Goal: Task Accomplishment & Management: Use online tool/utility

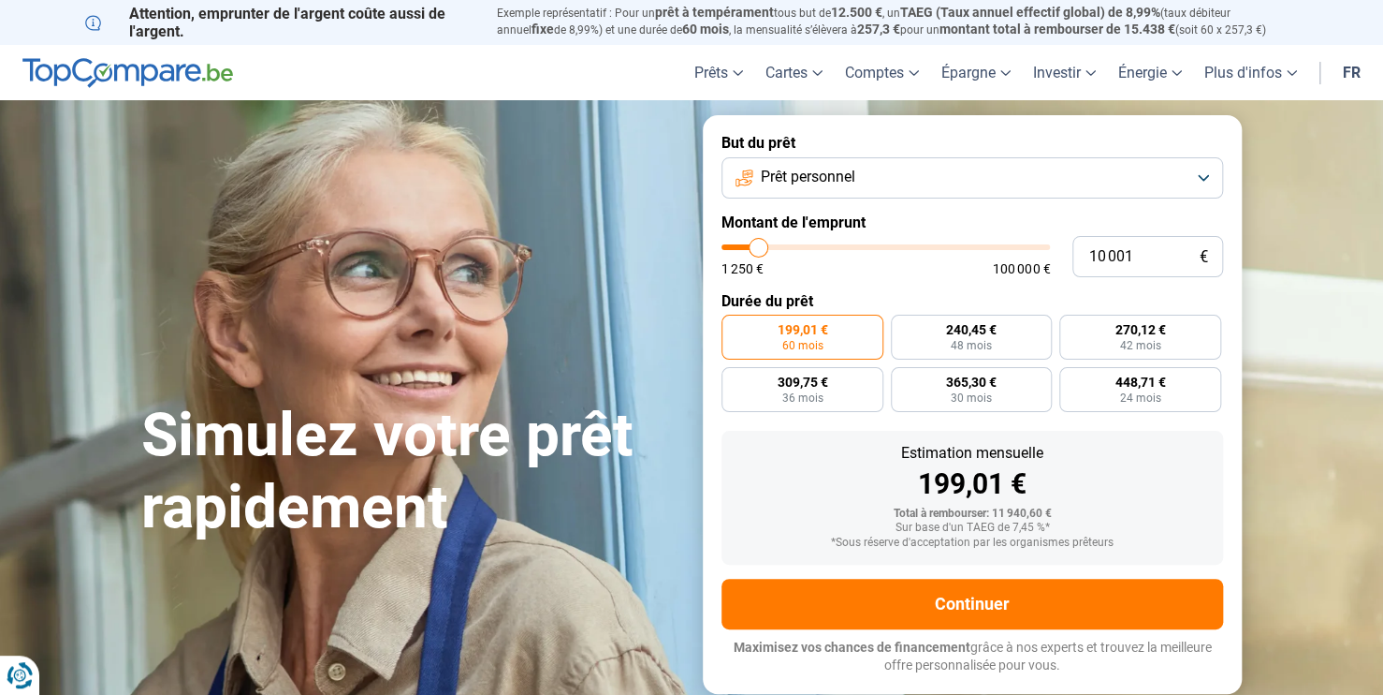
type input "10 750"
type input "10750"
type input "12 500"
type input "12500"
type input "16 750"
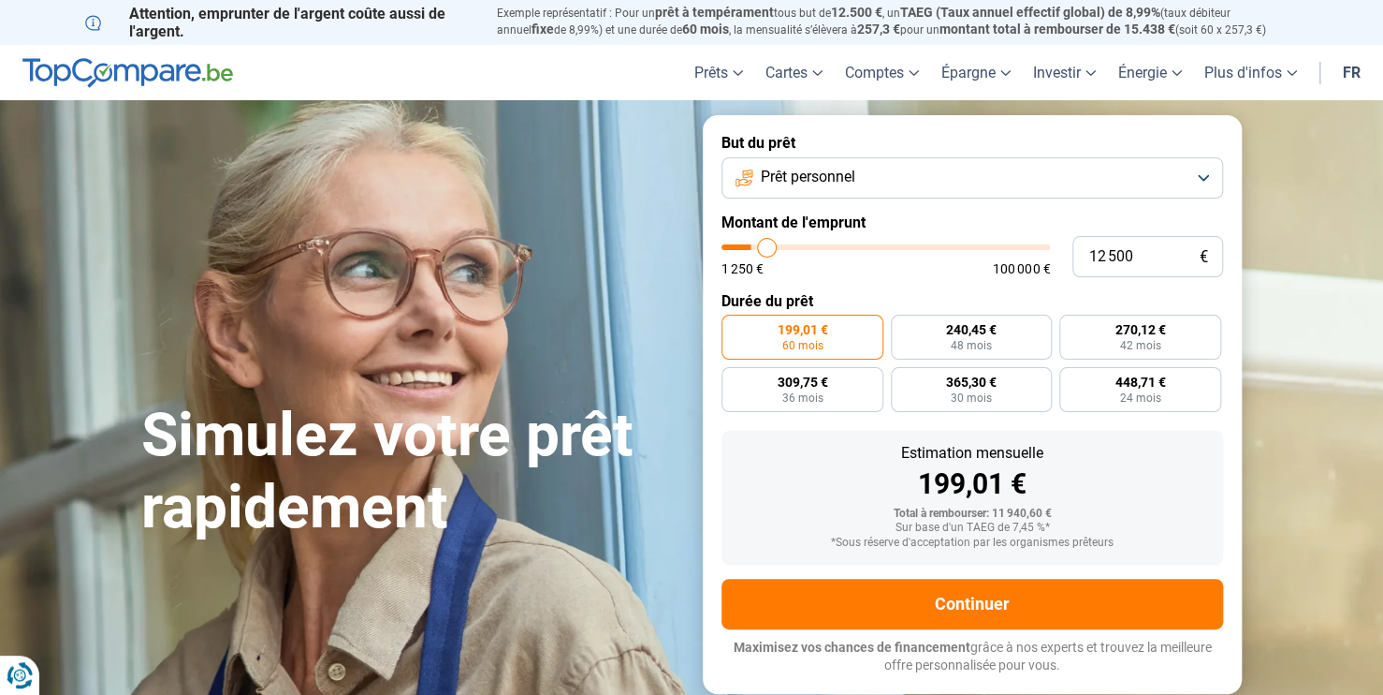
type input "16750"
type input "20 500"
type input "20500"
type input "23 500"
type input "23500"
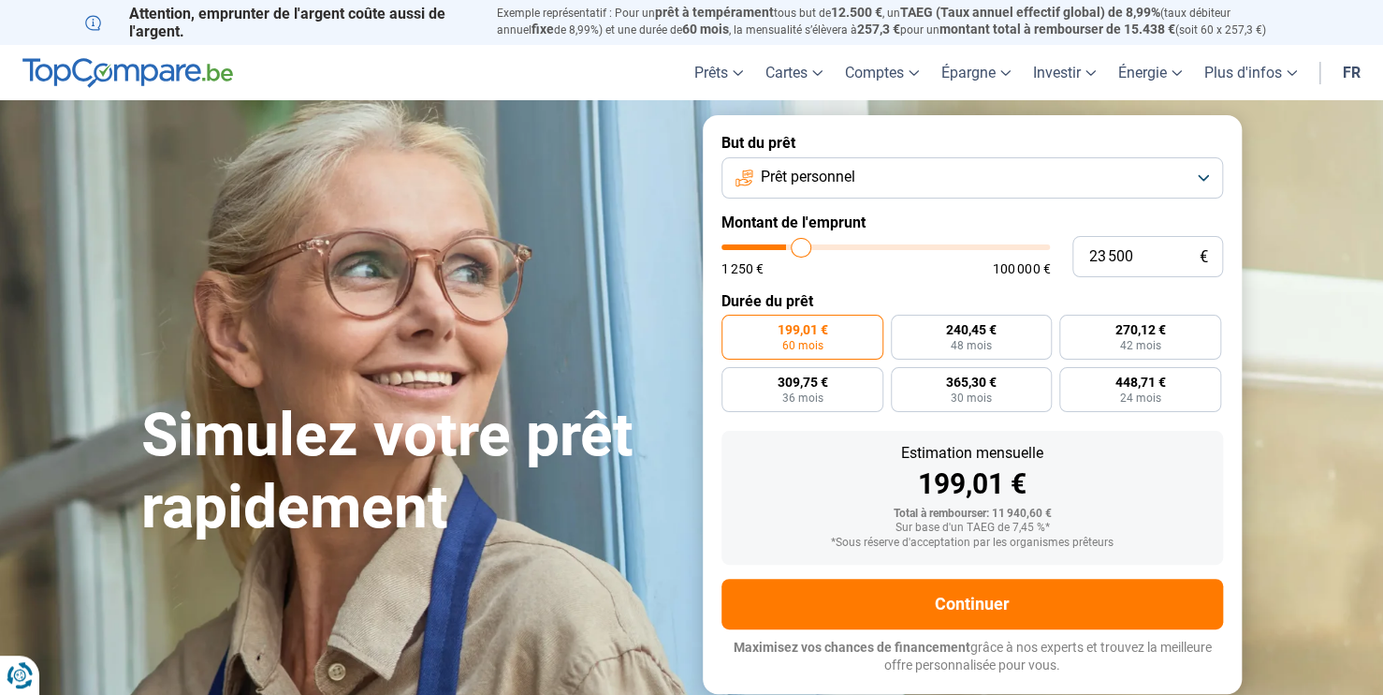
type input "26 750"
type input "26750"
type input "29 250"
type input "29250"
type input "31 500"
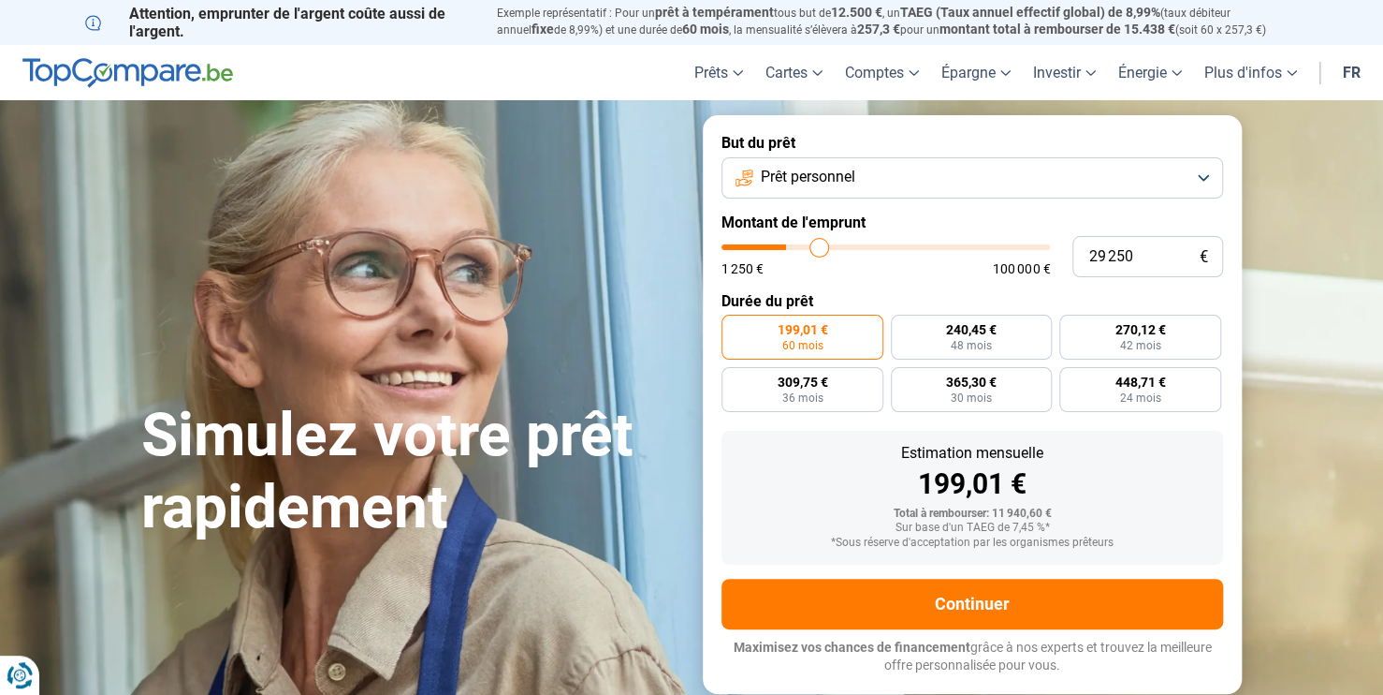
type input "31500"
type input "34 250"
type input "34250"
type input "36 000"
type input "36000"
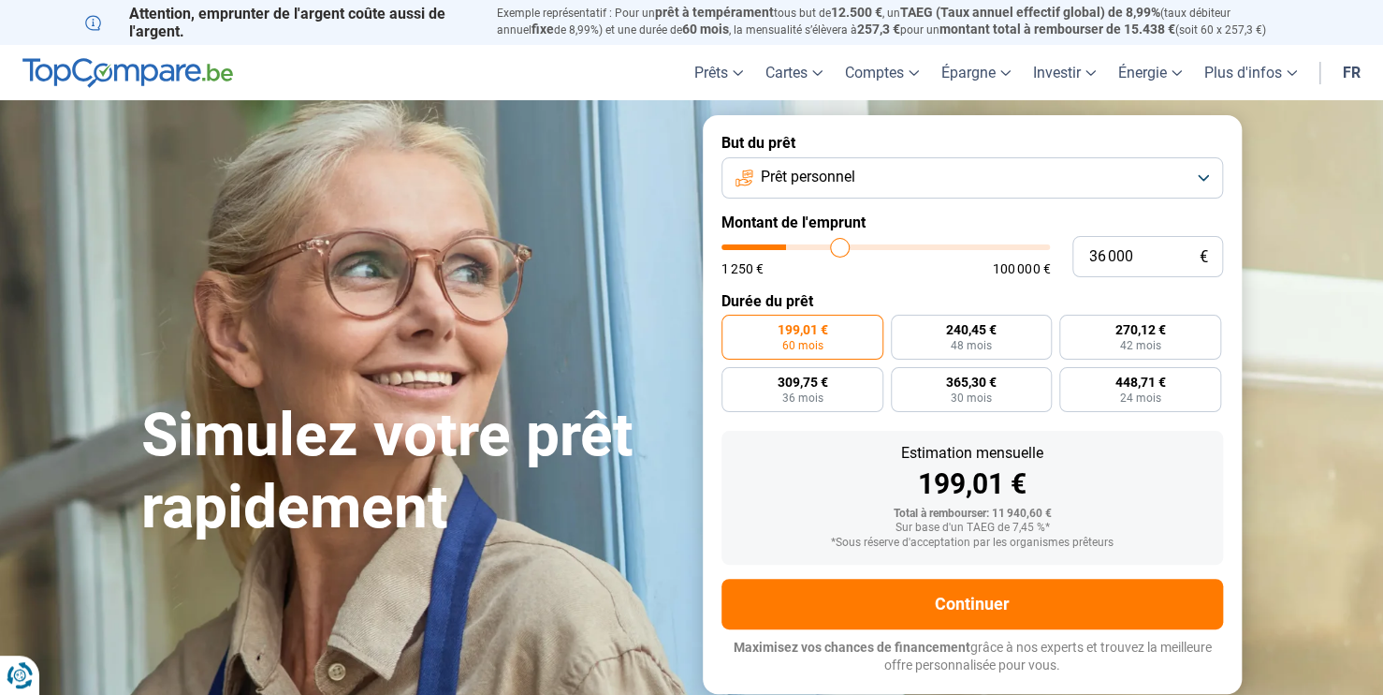
type input "38 250"
type input "38250"
type input "41 000"
type input "41000"
type input "43 500"
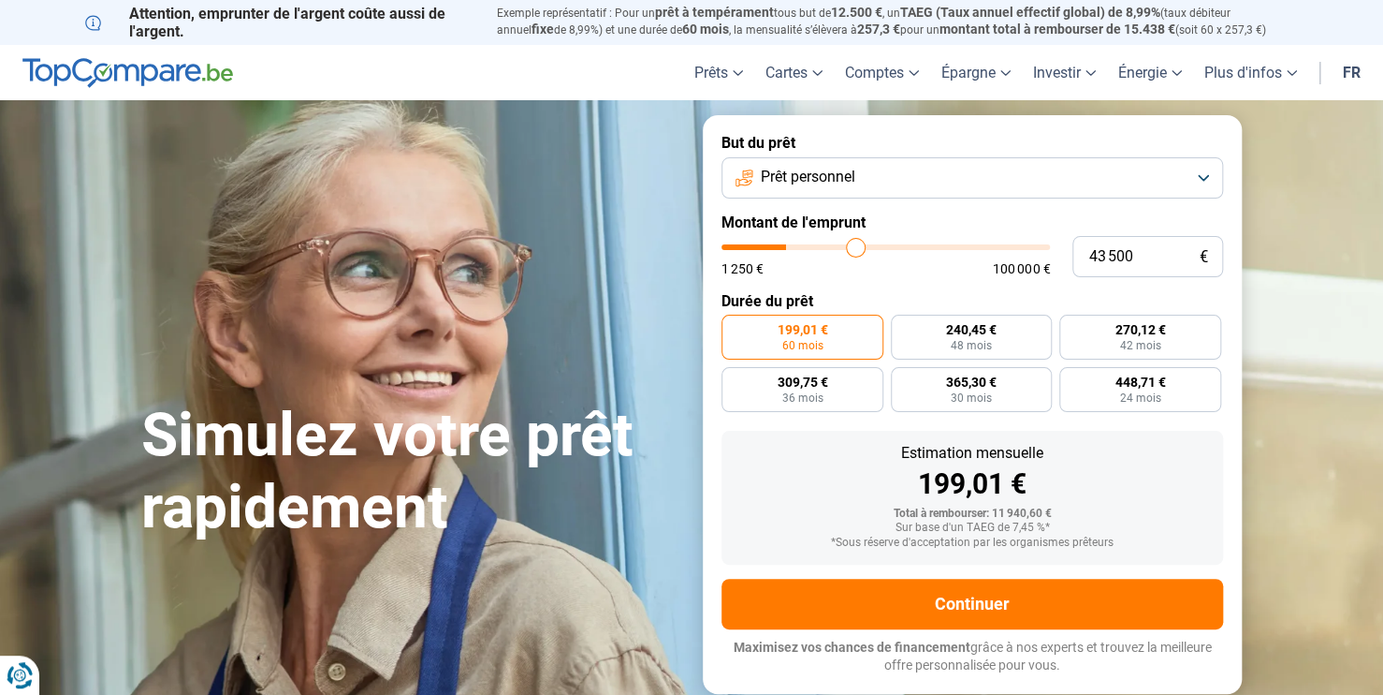
type input "43500"
type input "46 500"
type input "46500"
type input "49 500"
type input "49500"
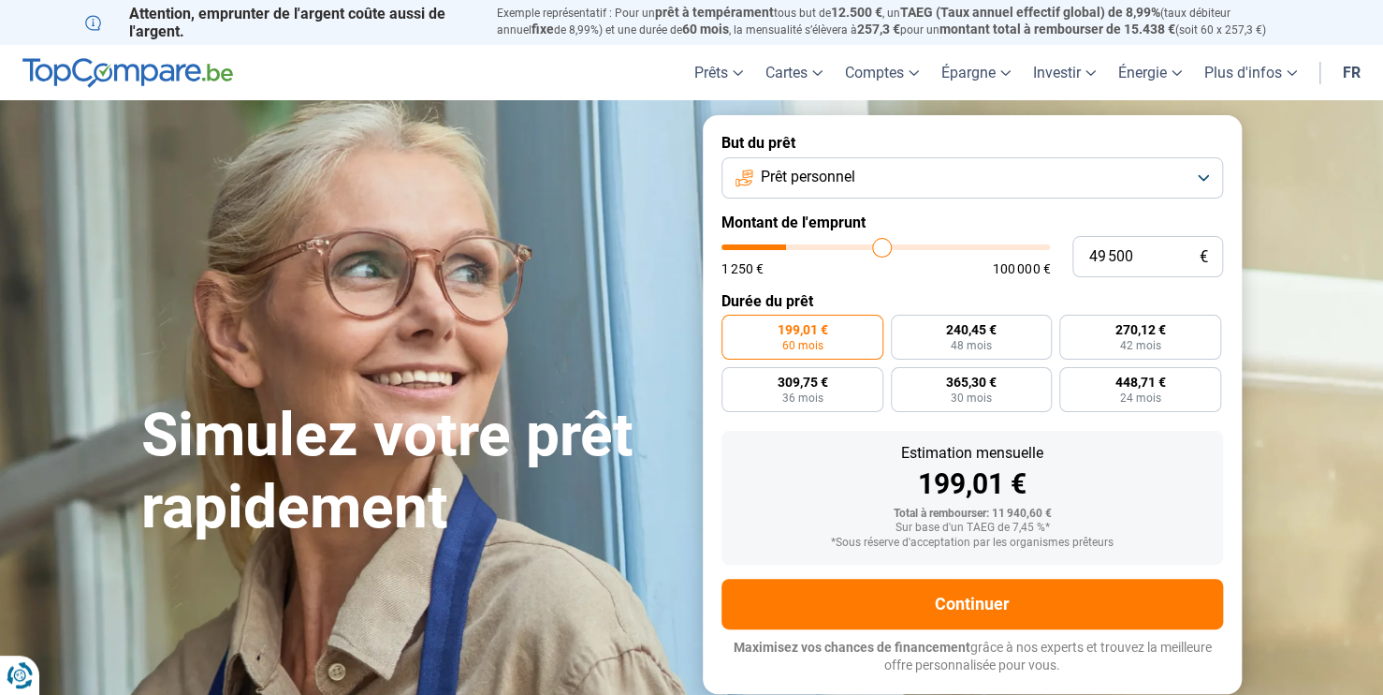
type input "54 000"
type input "54000"
type input "57 000"
type input "57000"
type input "59 750"
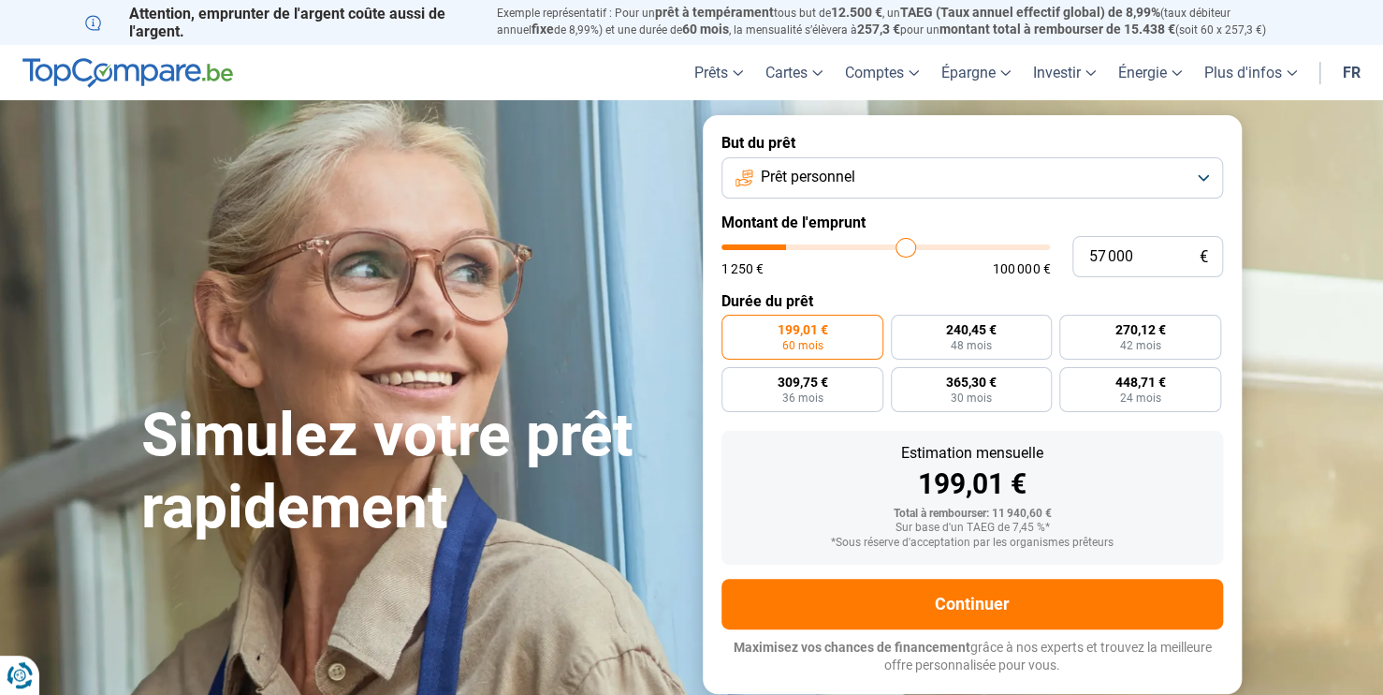
type input "59750"
type input "62 750"
type input "62750"
type input "66 000"
type input "66000"
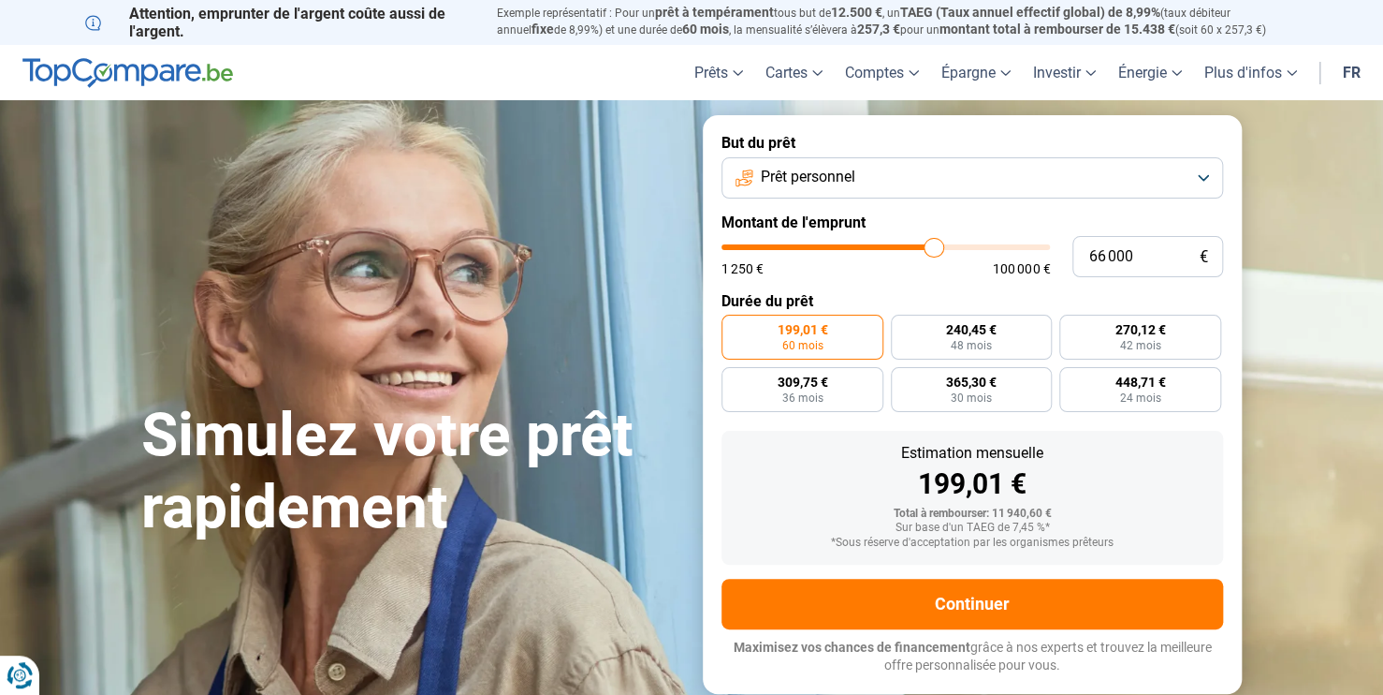
type input "68 250"
type input "68250"
type input "71 250"
type input "71250"
type input "74 750"
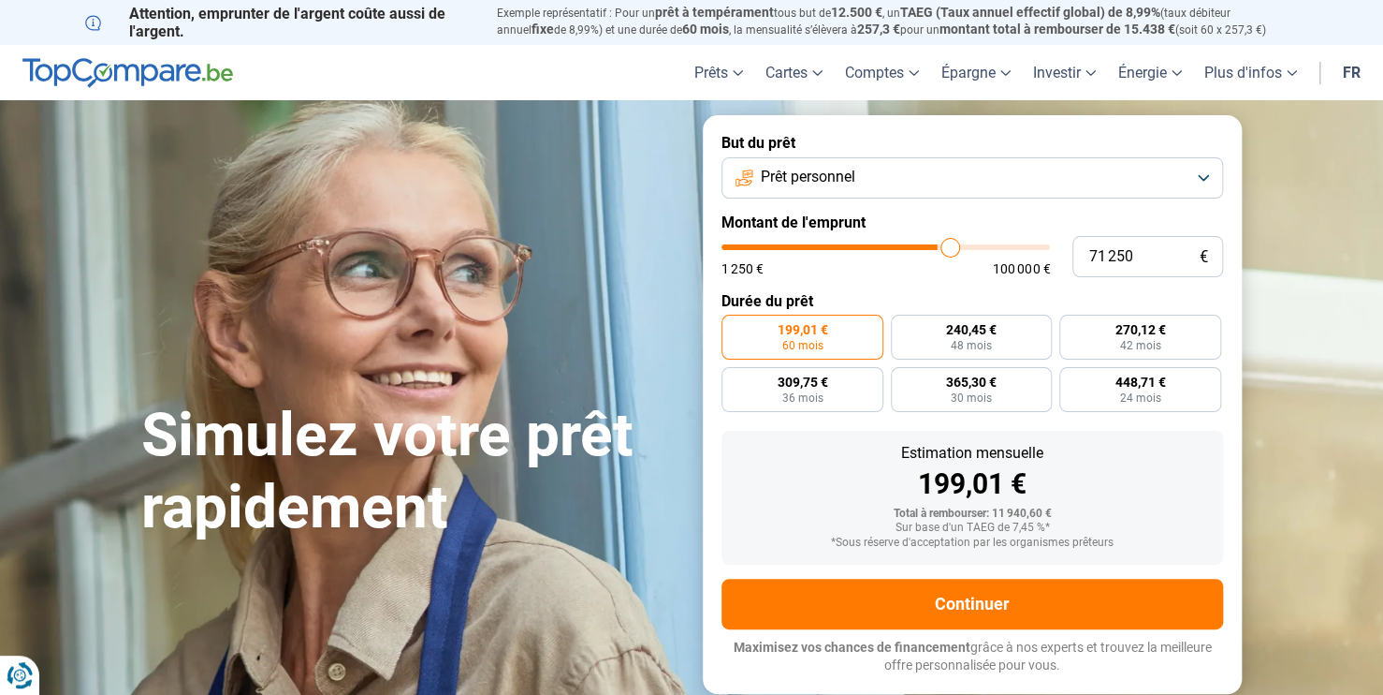
type input "74750"
type input "77 750"
type input "77750"
type input "79 750"
type input "79750"
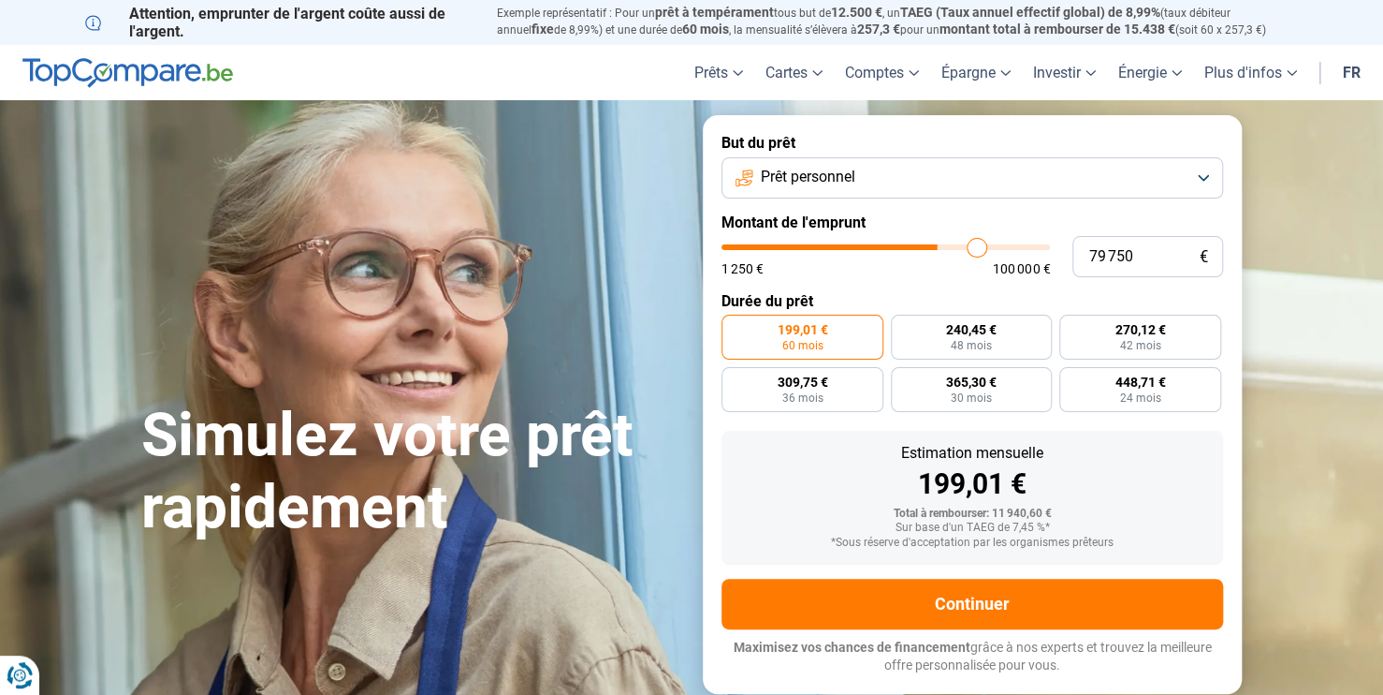
type input "82 500"
type input "82500"
type input "83 250"
type input "83250"
type input "84 000"
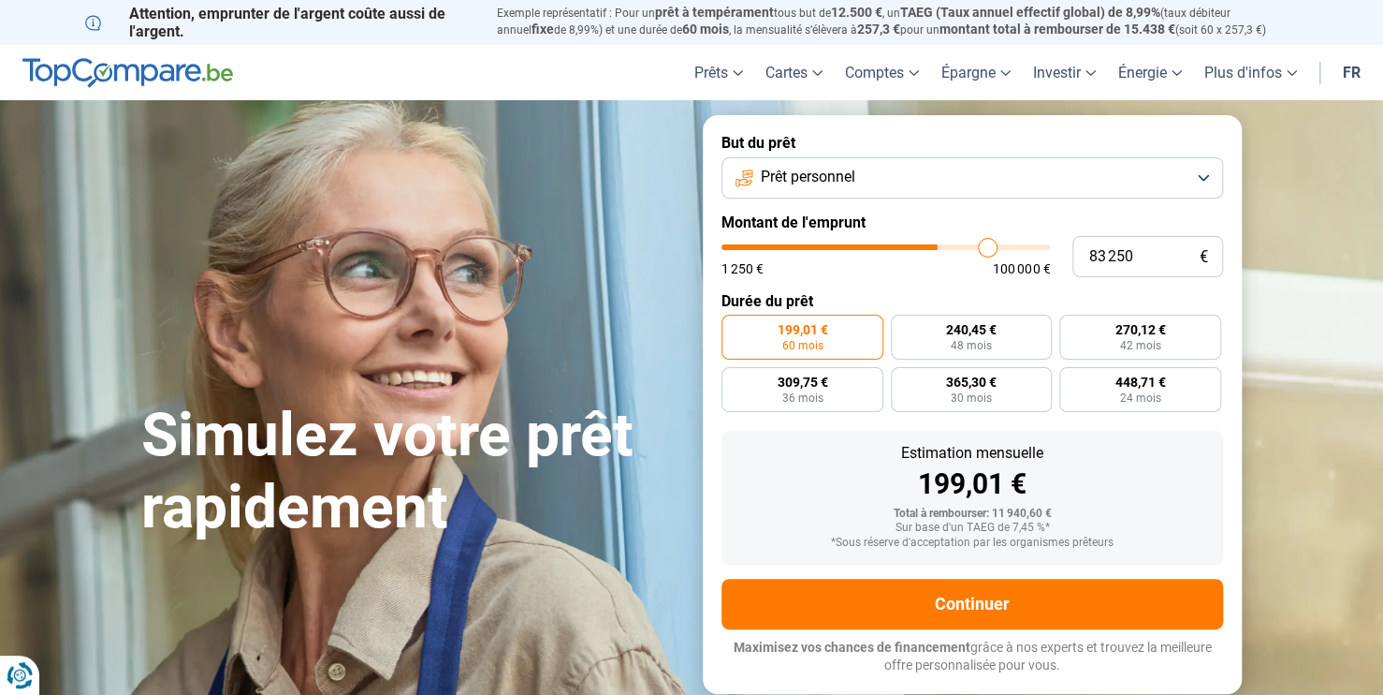
type input "84000"
type input "84 750"
type input "84750"
type input "85 500"
type input "85500"
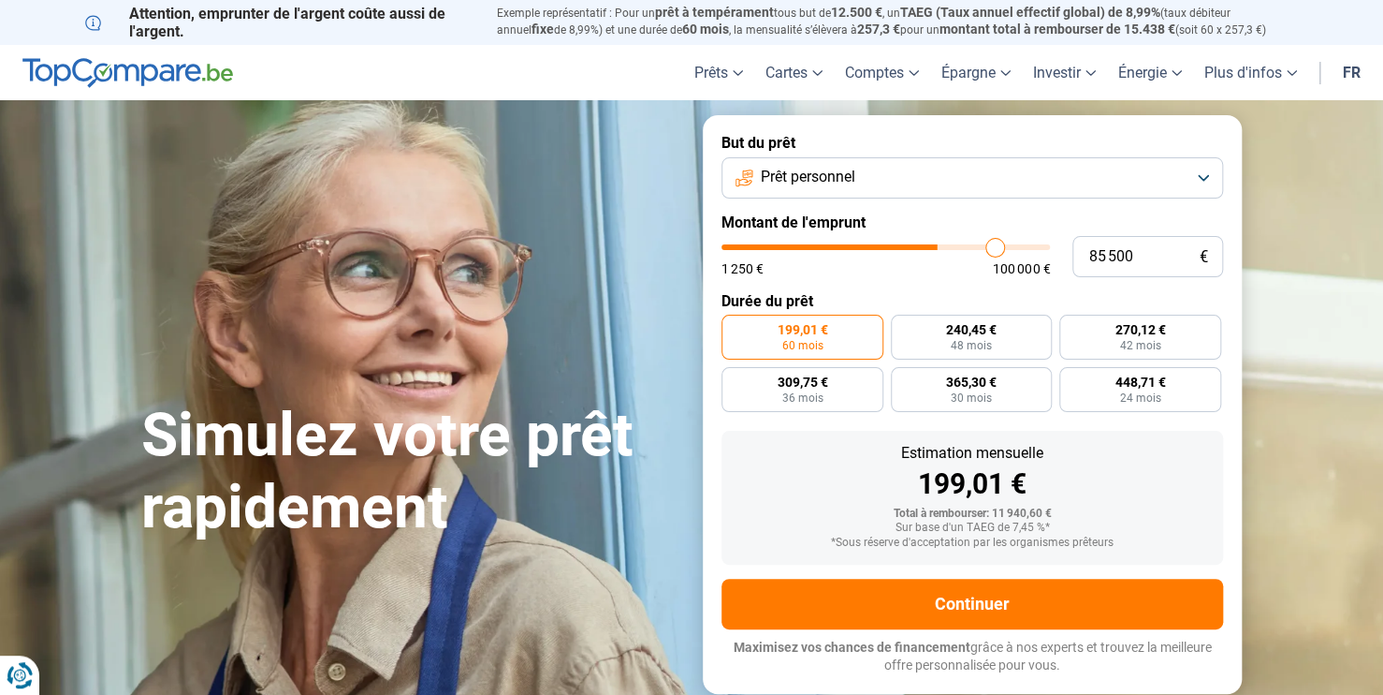
type input "86 250"
type input "86250"
type input "86 750"
type input "86750"
type input "87 250"
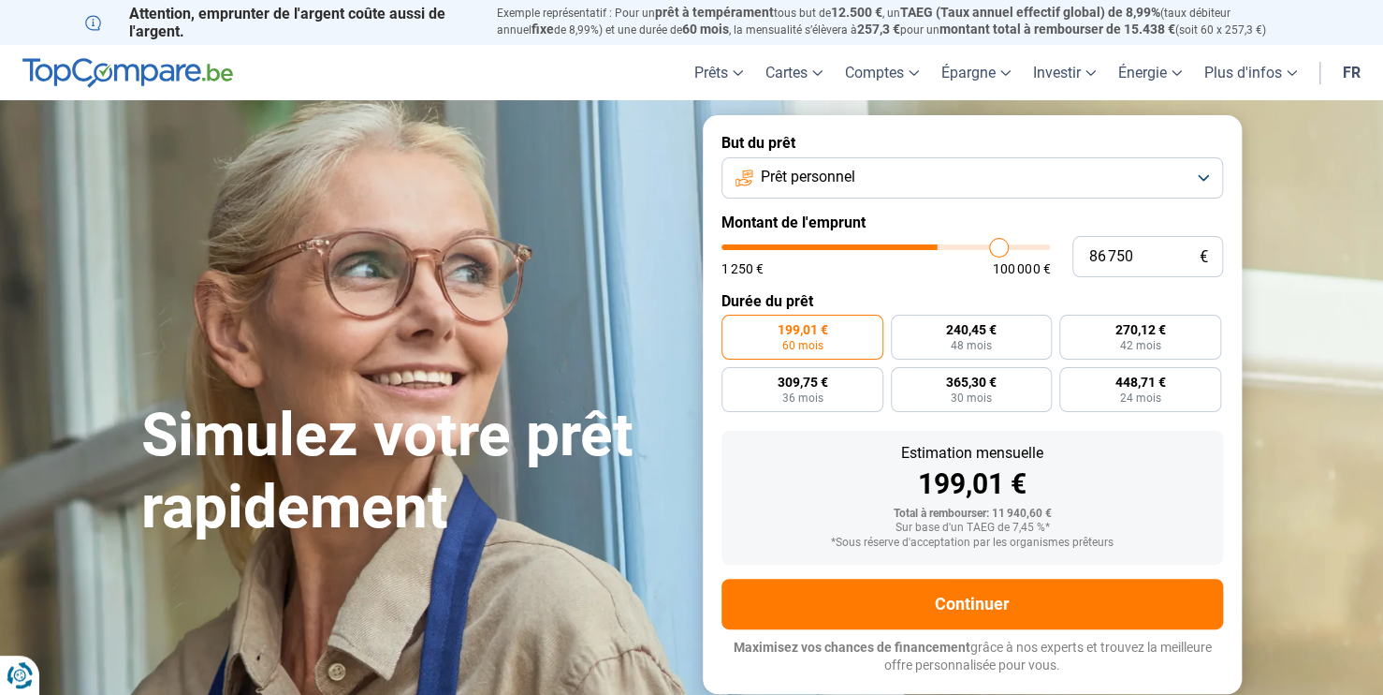
type input "87250"
type input "87 750"
type input "87750"
type input "88 000"
type input "88000"
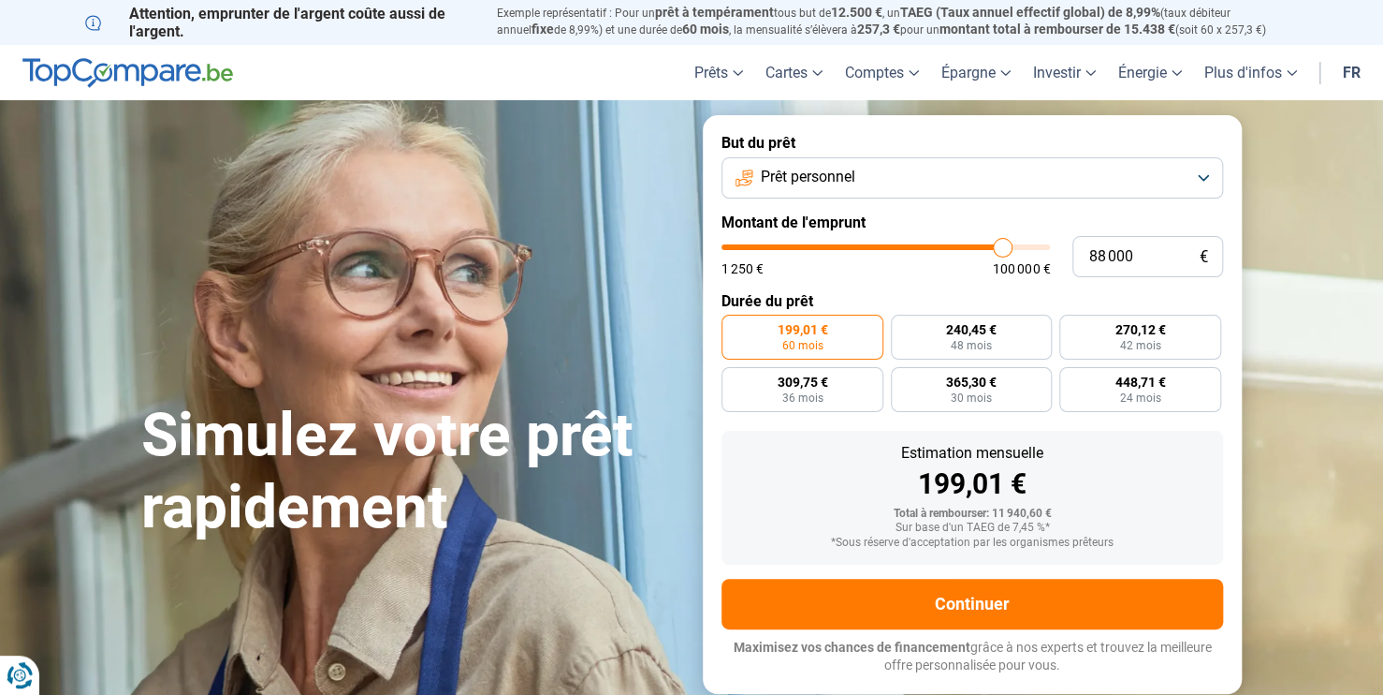
type input "88 750"
type input "88750"
type input "89 750"
type input "89750"
type input "92 250"
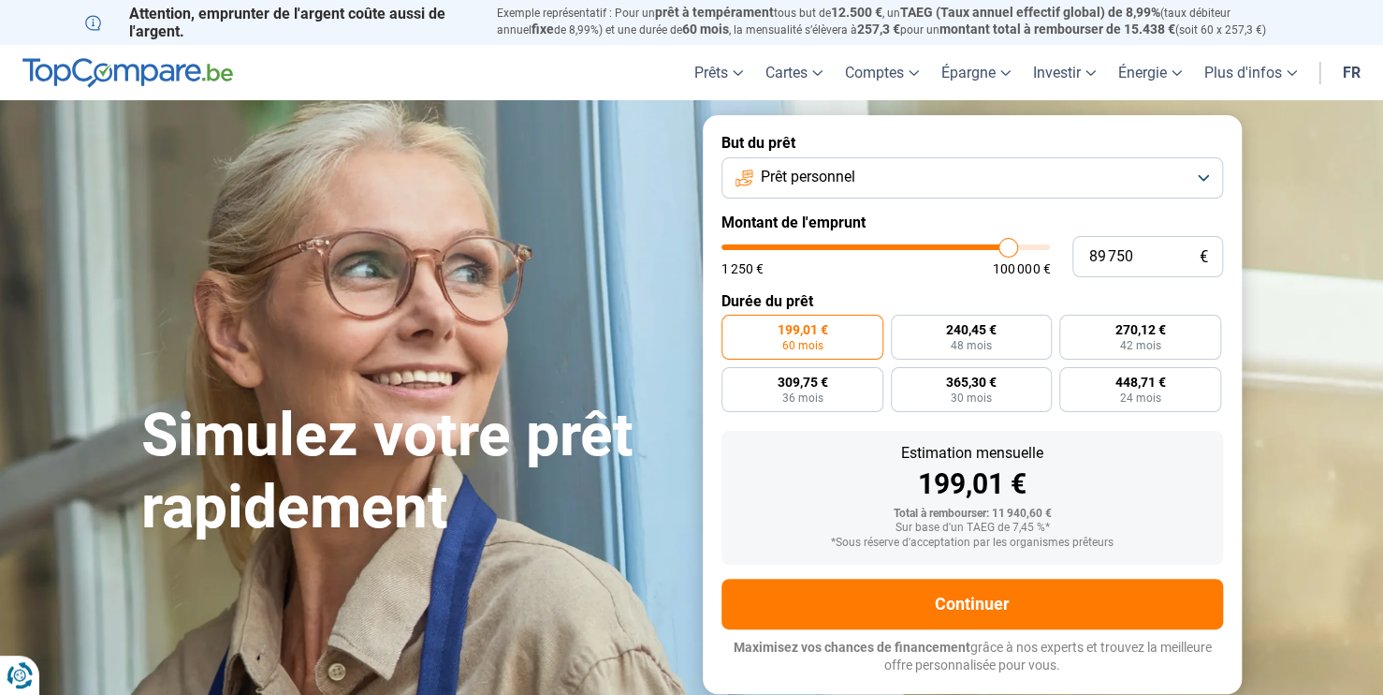
type input "92250"
type input "94 000"
type input "94000"
type input "96 000"
type input "96000"
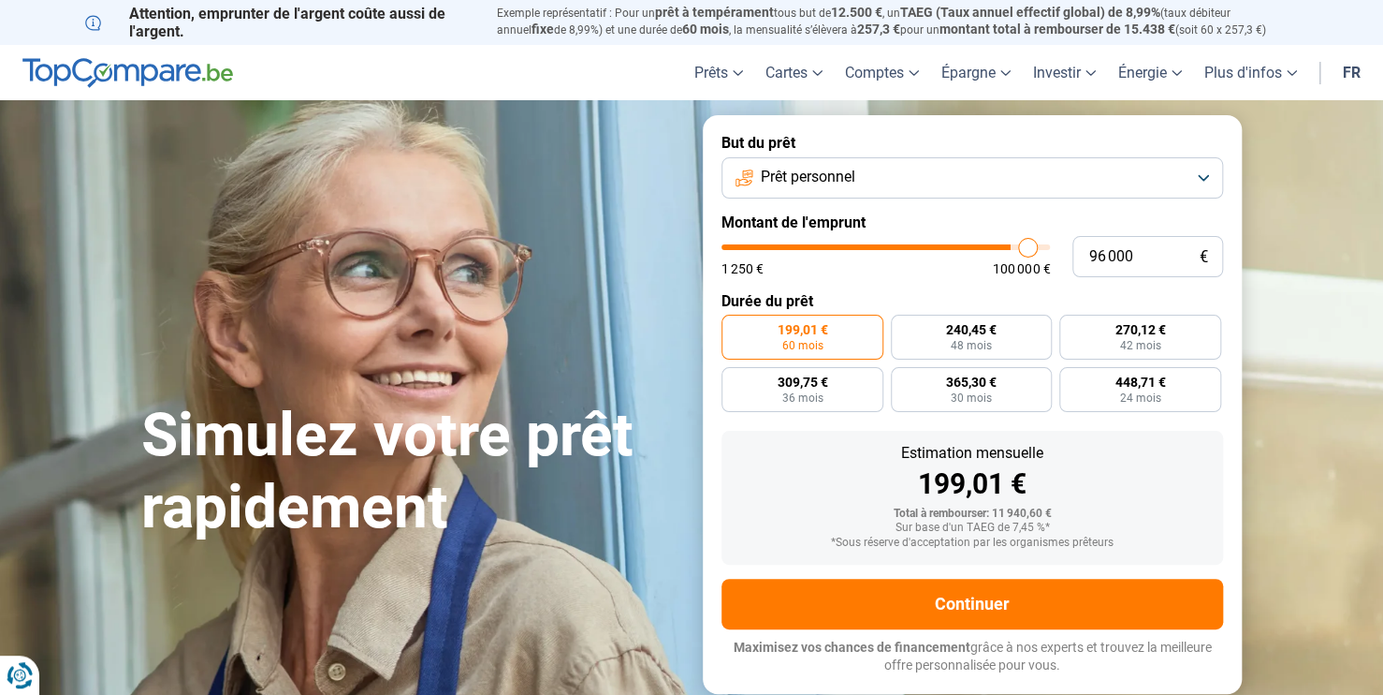
type input "97 000"
type input "97000"
type input "97 750"
type input "97750"
type input "98 000"
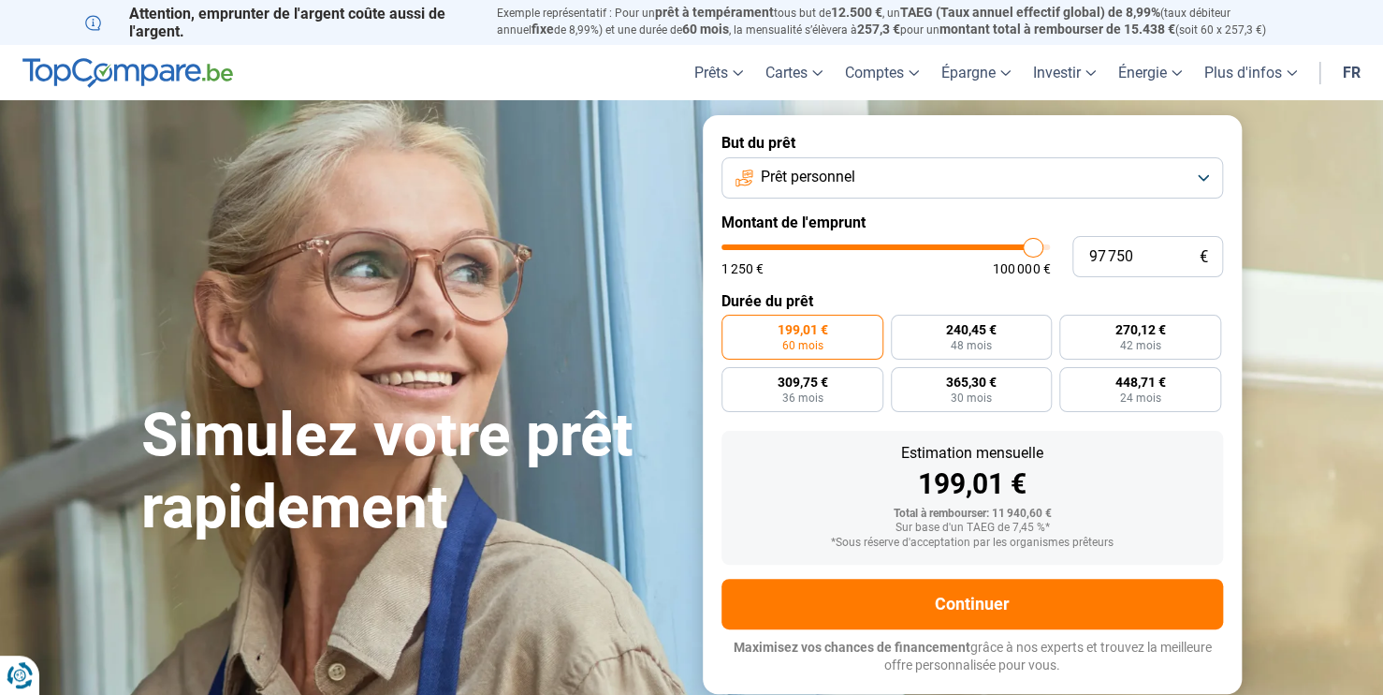
type input "98000"
type input "99 500"
type input "99500"
type input "100 000"
drag, startPoint x: 759, startPoint y: 239, endPoint x: 1043, endPoint y: 238, distance: 283.6
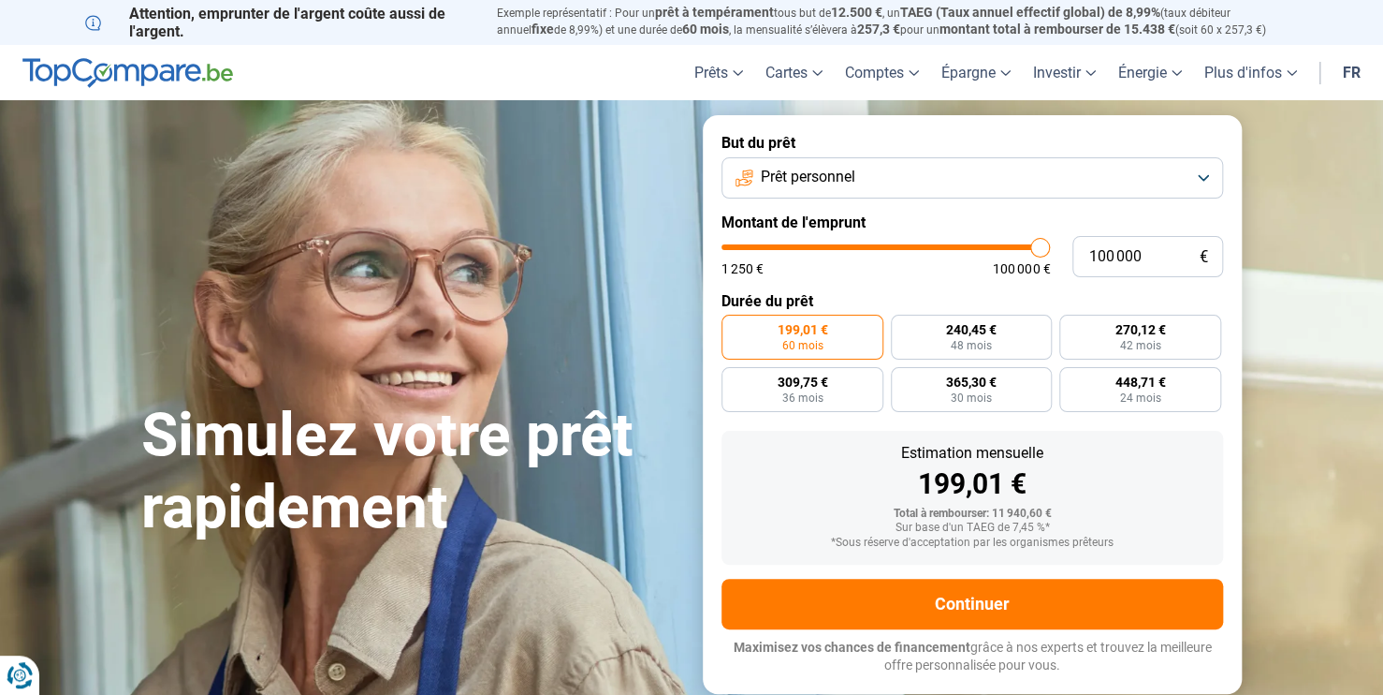
type input "100000"
click at [1043, 244] on input "range" at bounding box center [886, 247] width 329 height 6
radio input "false"
type input "10 500"
type input "10500"
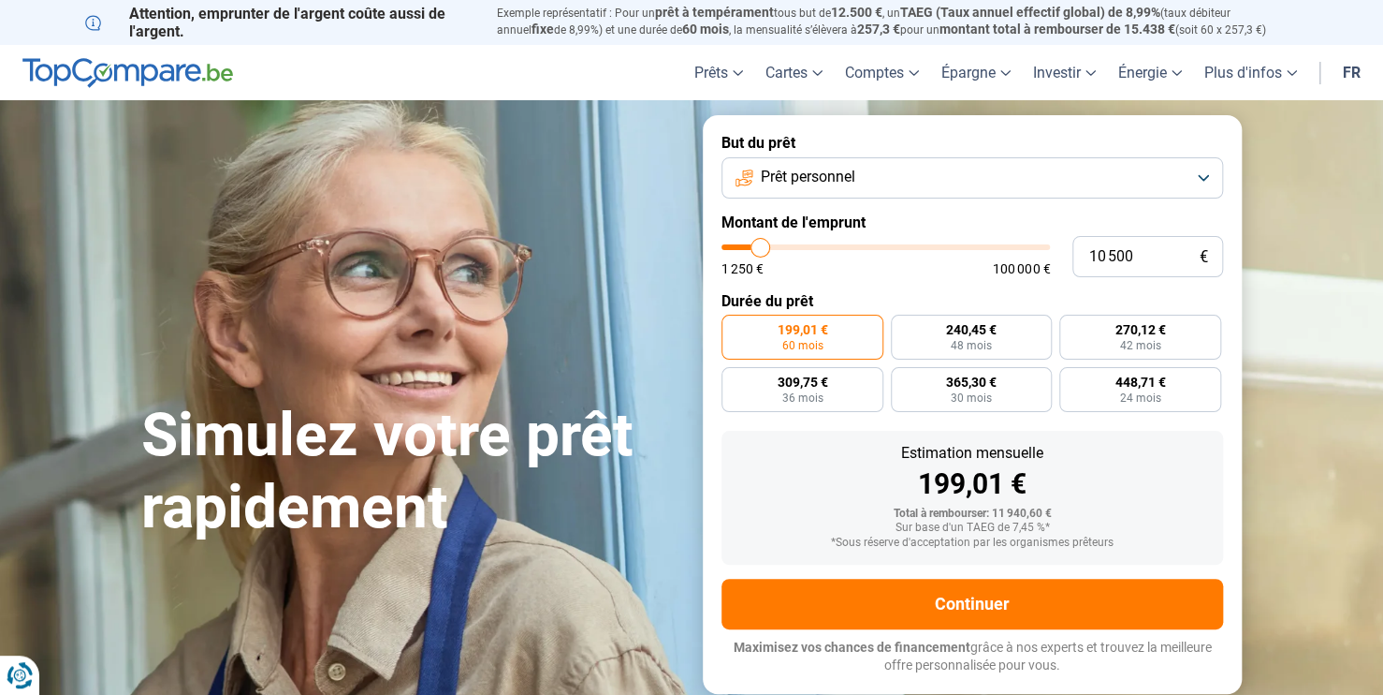
type input "11 750"
type input "11750"
type input "14 500"
type input "14500"
type input "19 000"
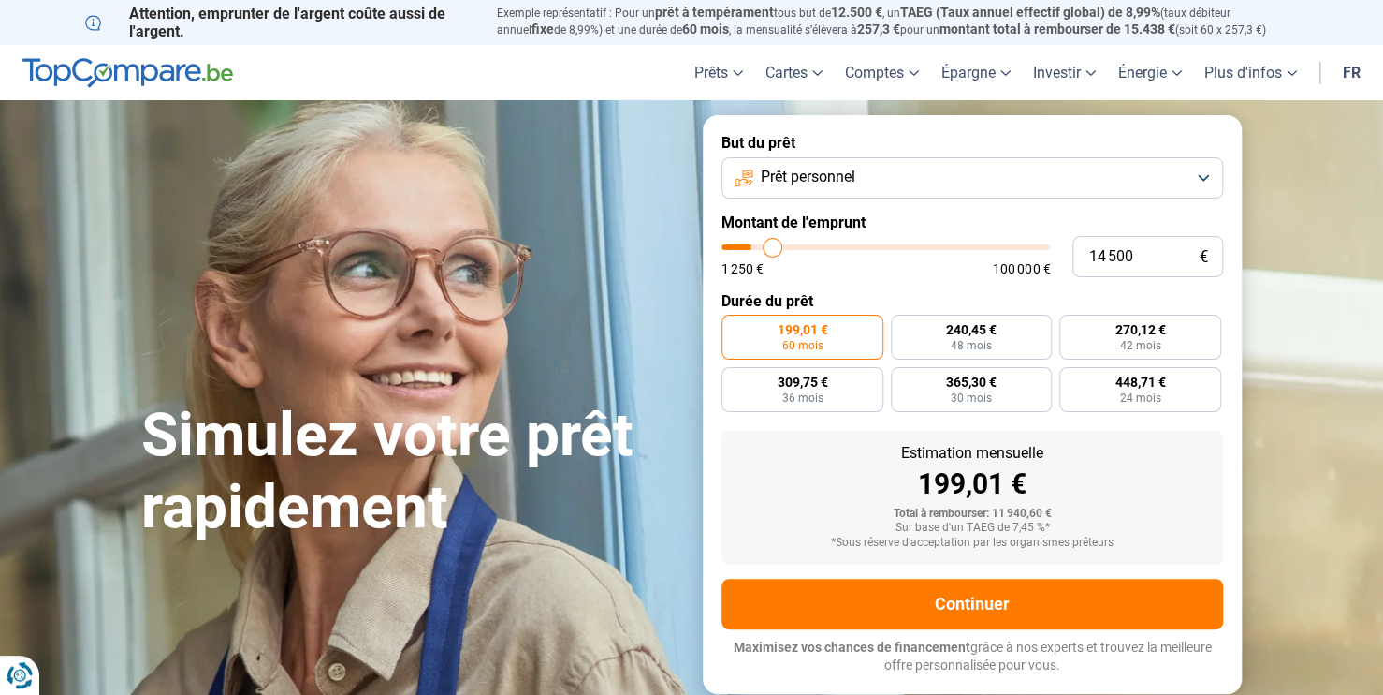
type input "19000"
type input "26 750"
type input "26750"
type input "35 000"
type input "35000"
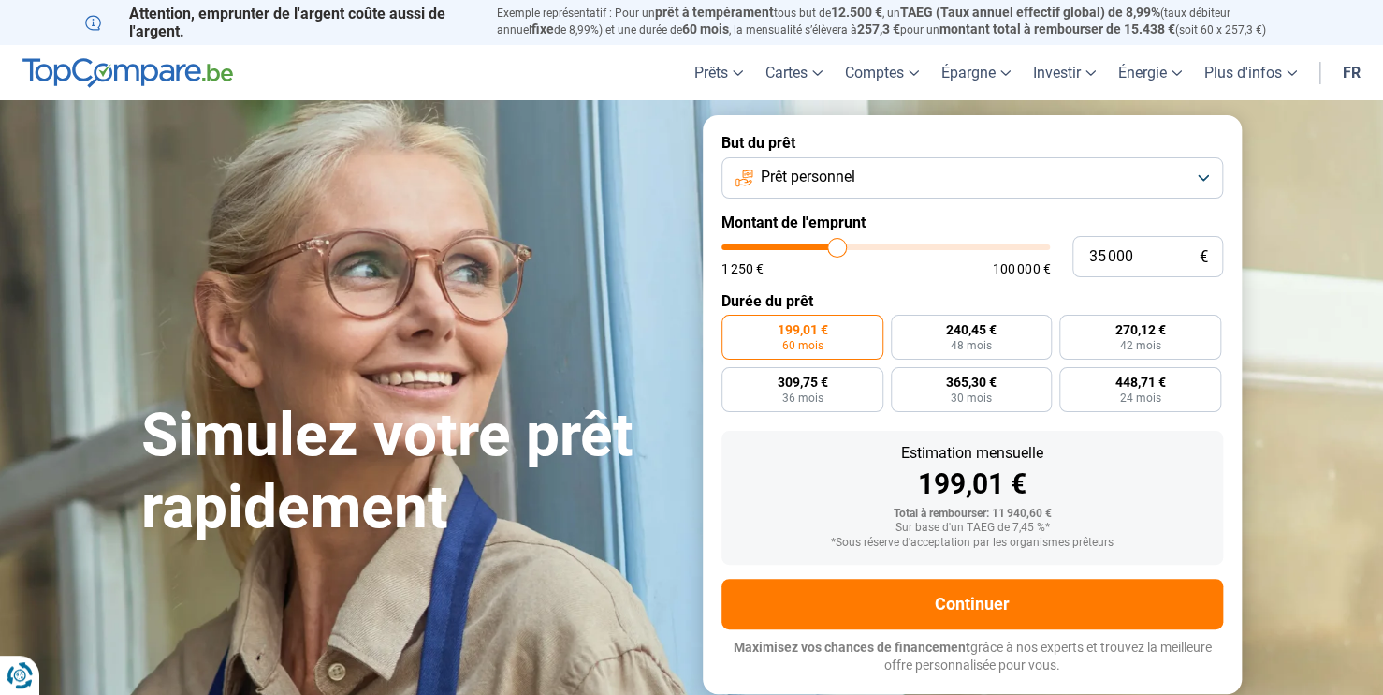
type input "44 750"
type input "44750"
type input "55 000"
type input "55000"
type input "65 000"
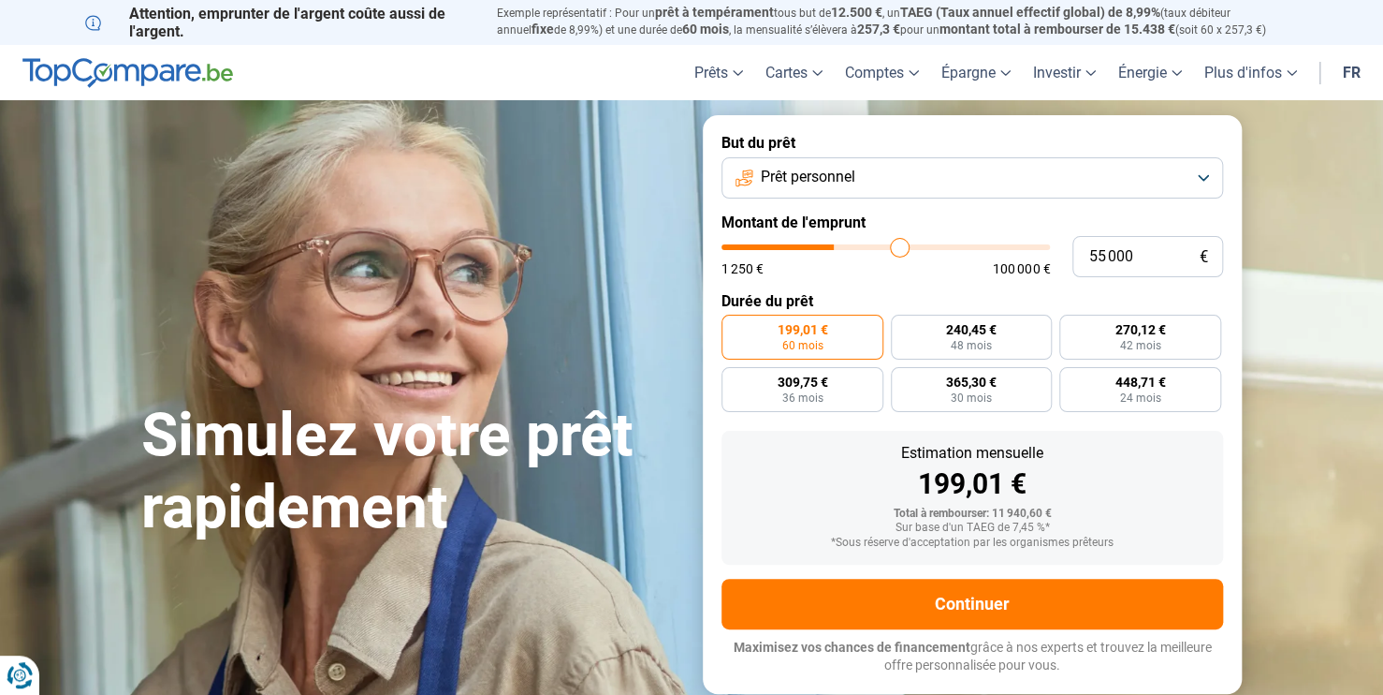
type input "65000"
type input "73 750"
type input "73750"
type input "80 500"
type input "80500"
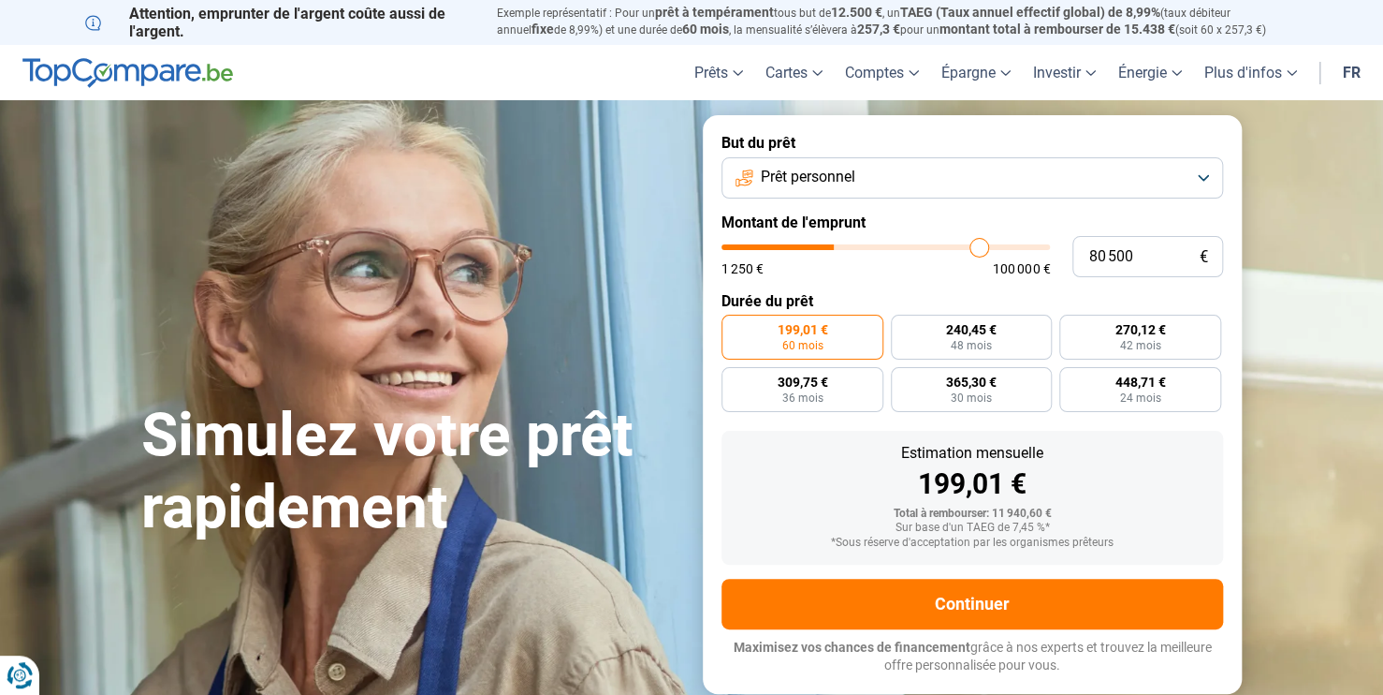
type input "87 000"
type input "87000"
type input "91 250"
type input "91250"
type input "95 250"
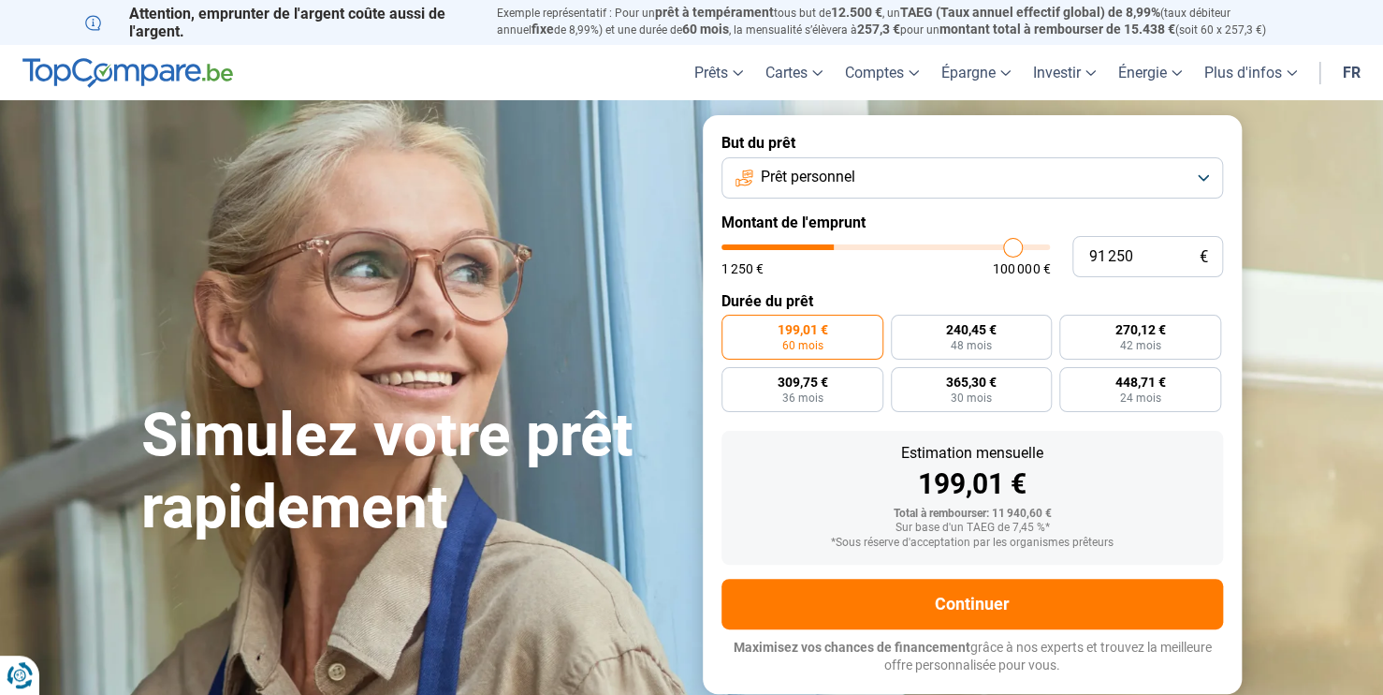
type input "95250"
type input "97 500"
type input "97500"
type input "100 000"
drag, startPoint x: 760, startPoint y: 249, endPoint x: 1051, endPoint y: 256, distance: 291.2
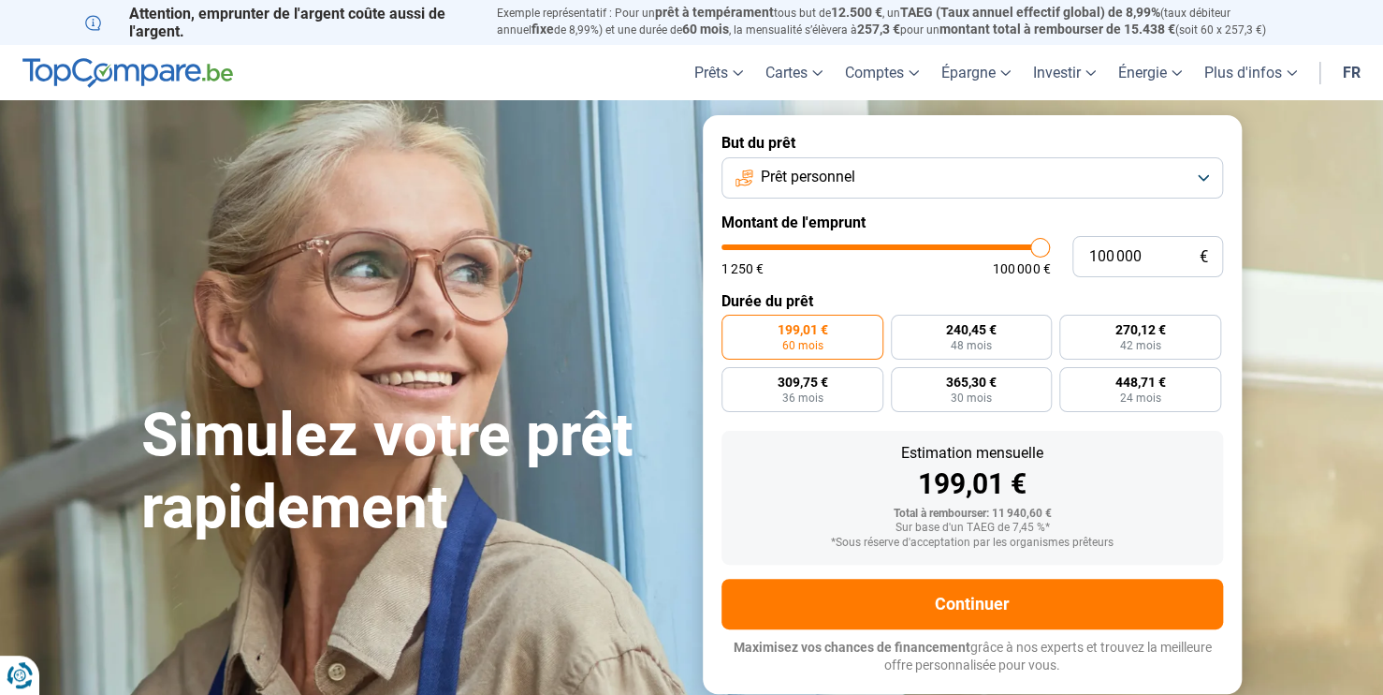
type input "100000"
click at [1050, 250] on input "range" at bounding box center [886, 247] width 329 height 6
radio input "false"
